Goal: Transaction & Acquisition: Purchase product/service

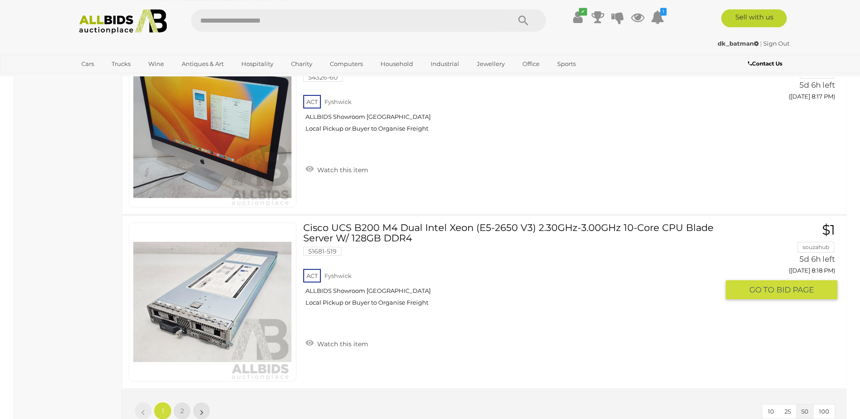
scroll to position [8745, 0]
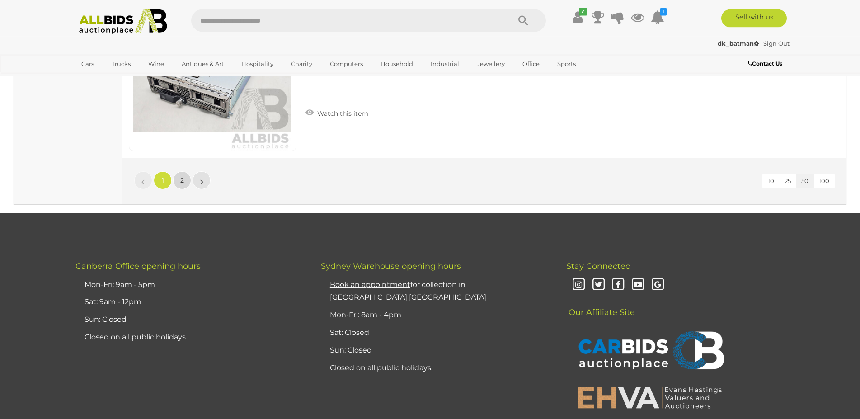
click at [184, 178] on link "2" at bounding box center [182, 180] width 18 height 18
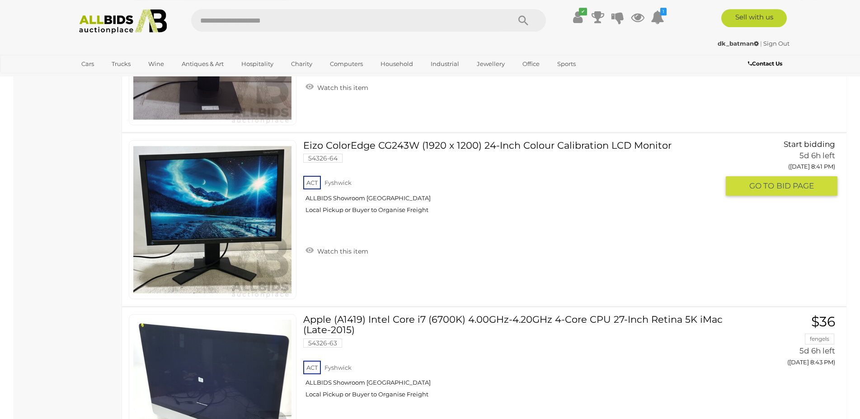
scroll to position [2155, 0]
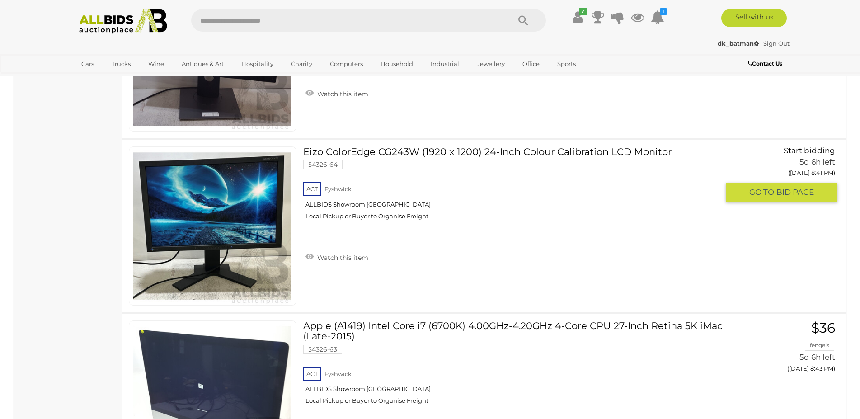
click at [397, 149] on link "Eizo ColorEdge CG243W (1920 x 1200) 24-Inch Colour Calibration LCD Monitor 5432…" at bounding box center [514, 186] width 409 height 80
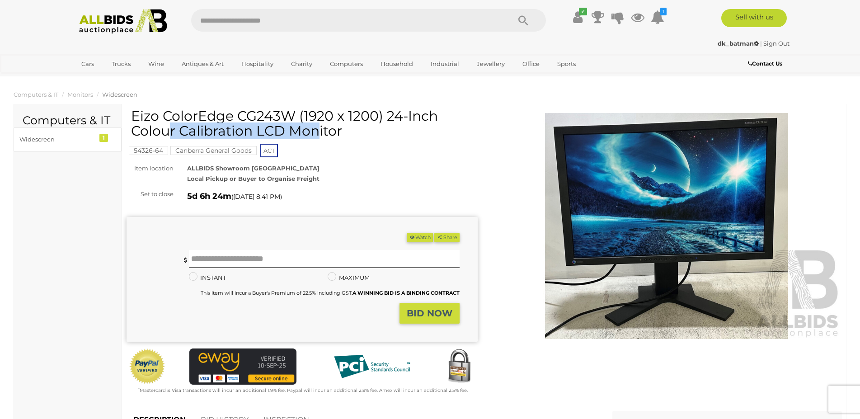
drag, startPoint x: 133, startPoint y: 113, endPoint x: 289, endPoint y: 113, distance: 156.3
click at [289, 113] on h1 "Eizo ColorEdge CG243W (1920 x 1200) 24-Inch Colour Calibration LCD Monitor" at bounding box center [303, 123] width 344 height 30
copy h1 "Eizo ColorEdge CG243W"
